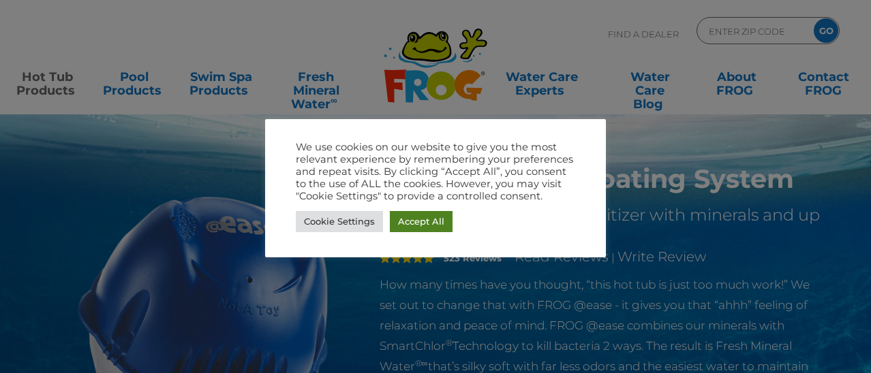
click at [428, 223] on link "Accept All" at bounding box center [421, 221] width 63 height 21
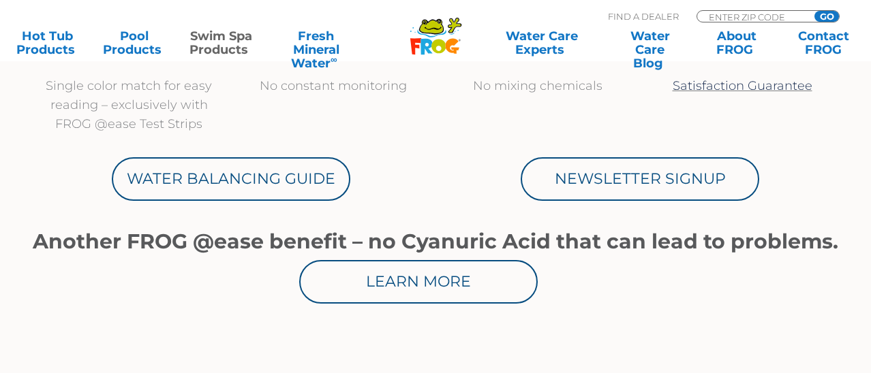
scroll to position [736, 0]
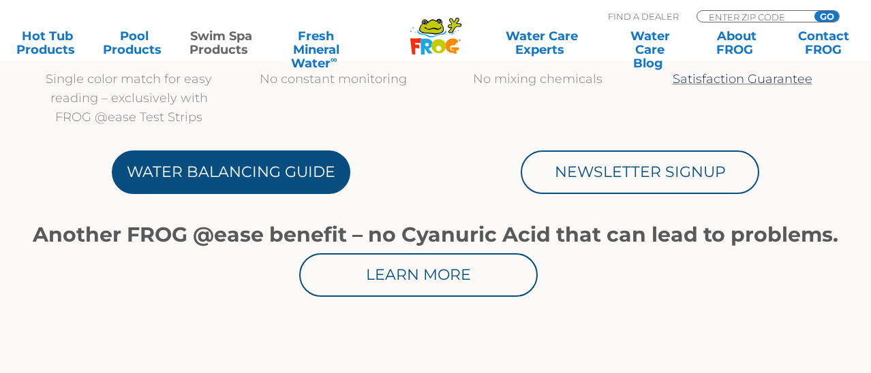
click at [291, 182] on link "Water Balancing Guide" at bounding box center [231, 173] width 239 height 44
